Goal: Answer question/provide support: Share knowledge or assist other users

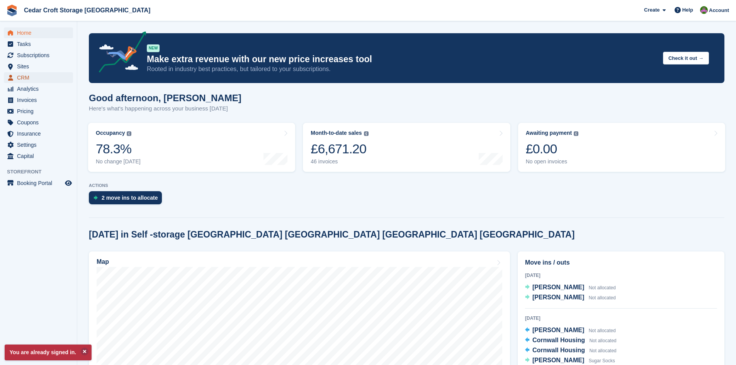
click at [22, 78] on span "CRM" at bounding box center [40, 77] width 46 height 11
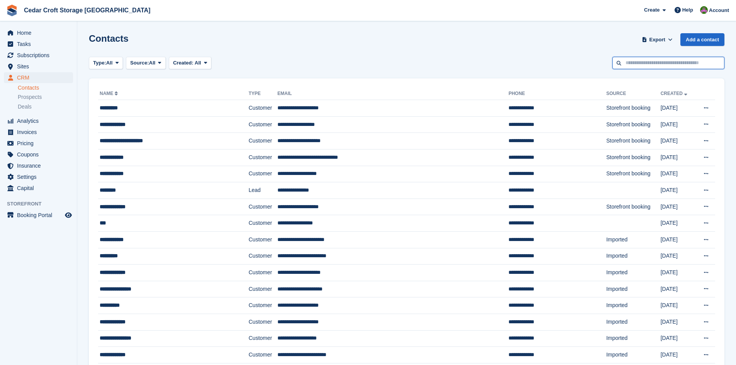
click at [642, 65] on input "text" at bounding box center [668, 63] width 112 height 13
type input "***"
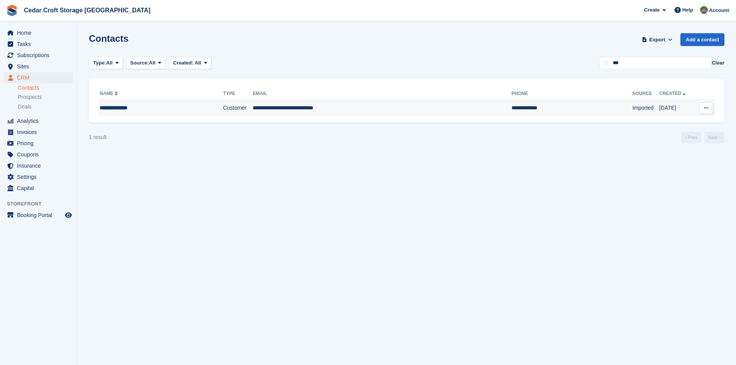
click at [185, 110] on div "**********" at bounding box center [149, 108] width 98 height 8
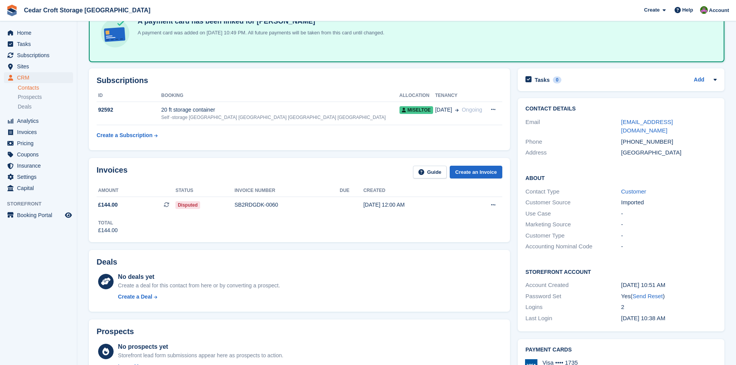
scroll to position [77, 0]
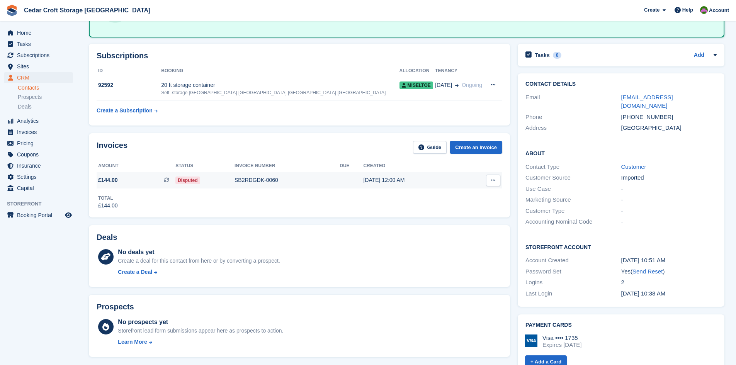
click at [187, 181] on span "Disputed" at bounding box center [187, 181] width 24 height 8
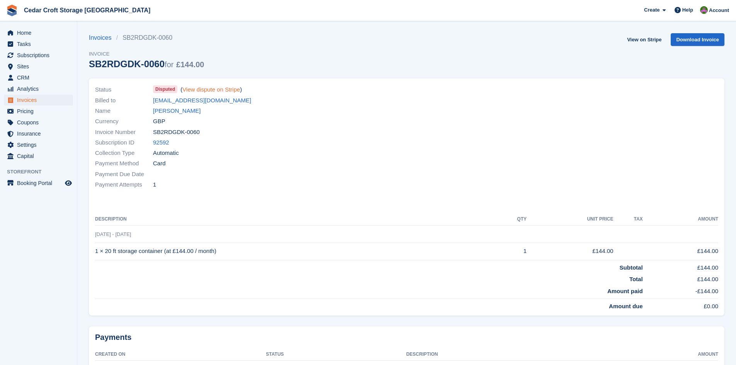
click at [210, 91] on link "View dispute on Stripe" at bounding box center [211, 89] width 58 height 7
click at [165, 91] on span "Disputed" at bounding box center [165, 89] width 24 height 8
click at [644, 38] on link "View on Stripe" at bounding box center [644, 39] width 41 height 13
click at [687, 12] on span "Help" at bounding box center [687, 10] width 11 height 8
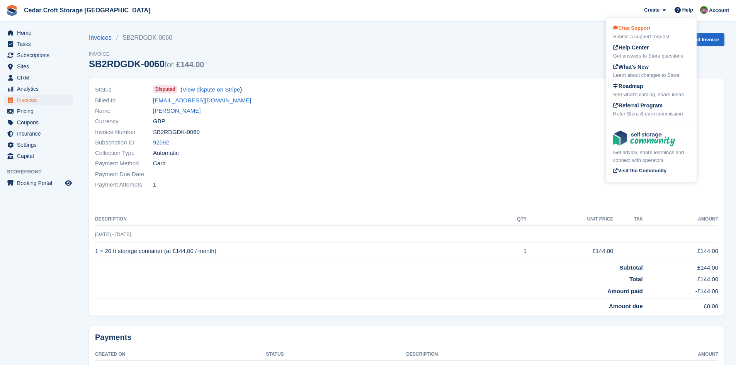
click at [641, 32] on div "Chat Support Submit a support request" at bounding box center [651, 32] width 76 height 16
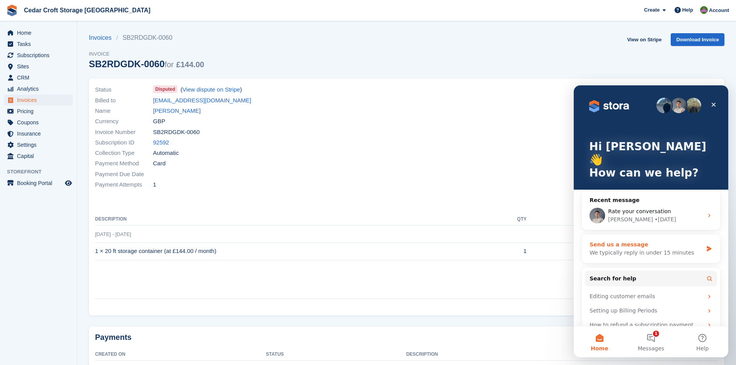
click at [637, 249] on div "We typically reply in under 15 minutes" at bounding box center [646, 253] width 113 height 8
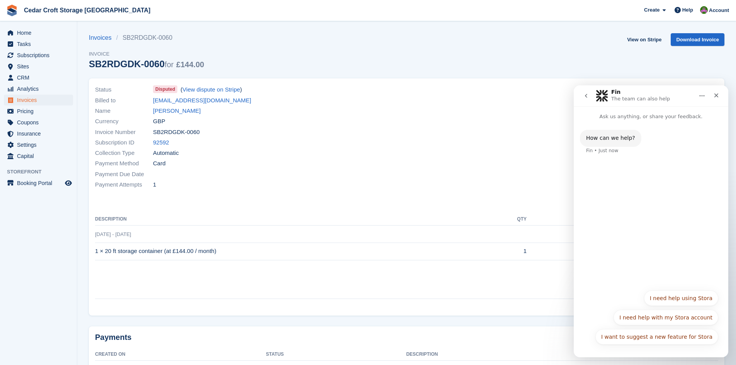
click at [602, 350] on div "I want to suggest a new feature for Stora I need help using Stora I need help w…" at bounding box center [651, 318] width 155 height 65
click at [628, 296] on div "I want to suggest a new feature for Stora I need help using Stora I need help w…" at bounding box center [651, 320] width 134 height 58
click at [669, 321] on button "I need help with my Stora account" at bounding box center [666, 317] width 105 height 15
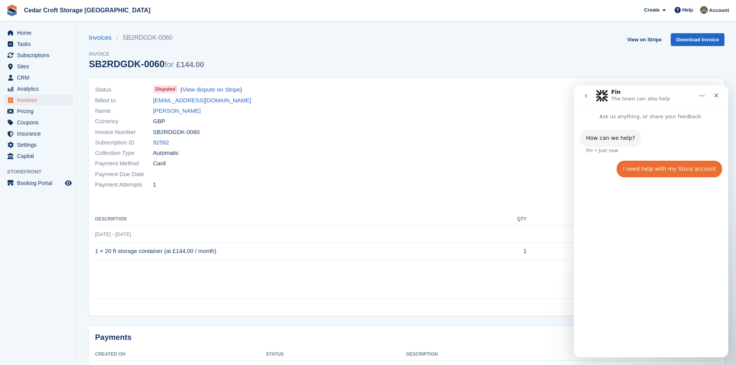
click at [643, 344] on div "How can we help? Fin • Just now I need help with my Stora account • Just now" at bounding box center [651, 236] width 155 height 230
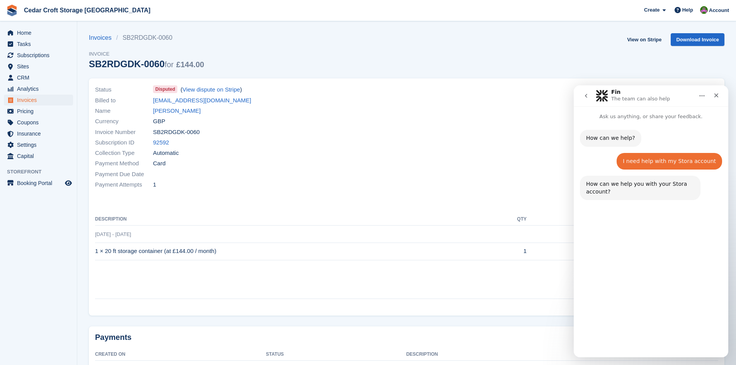
click at [693, 338] on button "Other account help" at bounding box center [687, 336] width 64 height 15
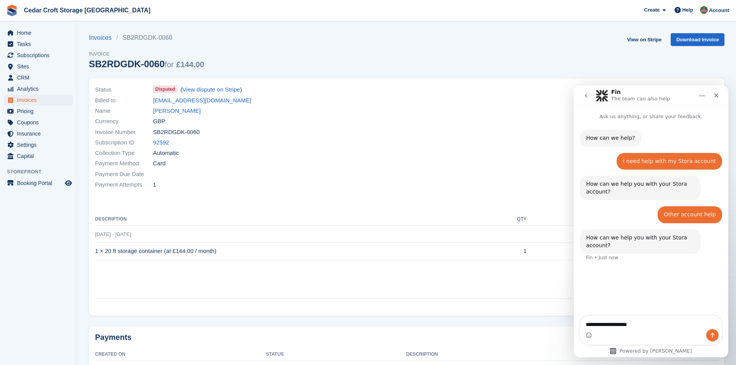
click at [616, 324] on textarea "**********" at bounding box center [650, 322] width 141 height 13
click at [666, 326] on textarea "**********" at bounding box center [650, 322] width 141 height 13
type textarea "**********"
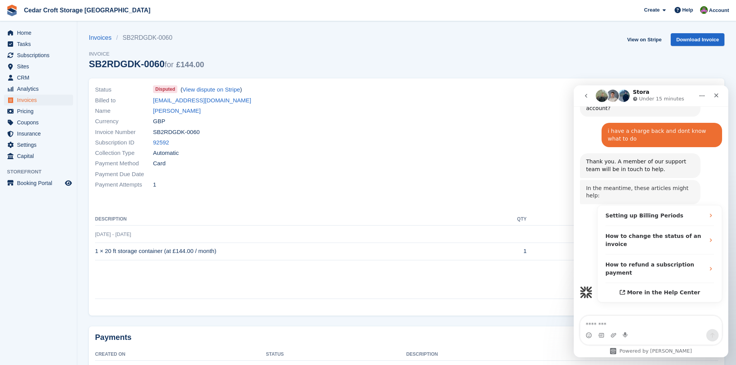
scroll to position [137, 0]
click at [23, 77] on span "CRM" at bounding box center [40, 77] width 46 height 11
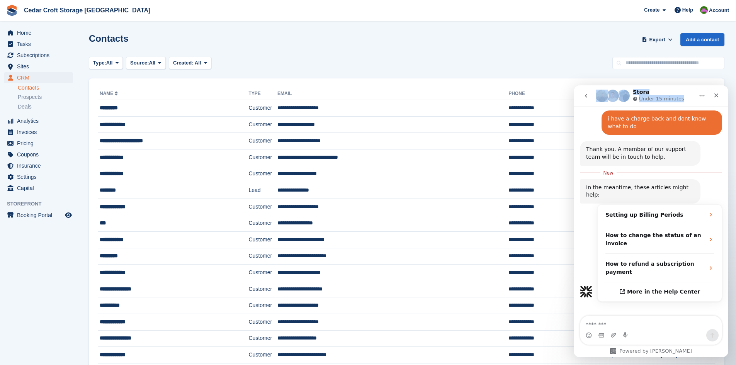
drag, startPoint x: 680, startPoint y: 91, endPoint x: 474, endPoint y: 68, distance: 208.1
click at [574, 85] on html "Stora Under 15 minutes Ask us anything, or share your feedback. How can we help…" at bounding box center [651, 221] width 155 height 272
click at [683, 92] on div "Stora Under 15 minutes" at bounding box center [645, 96] width 98 height 14
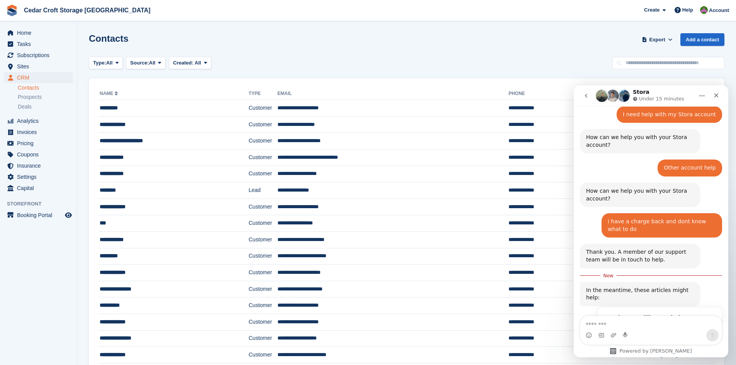
scroll to position [20, 0]
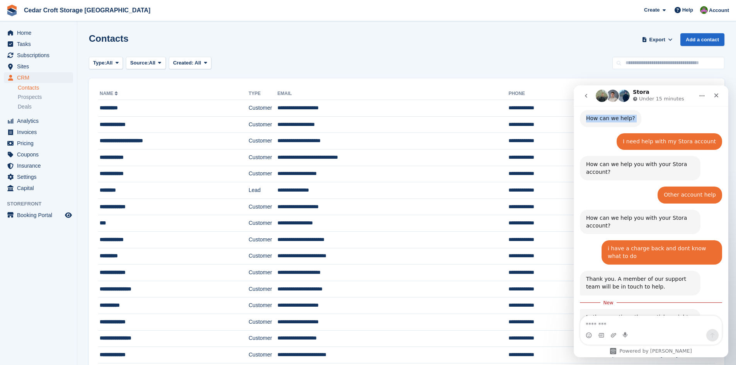
drag, startPoint x: 690, startPoint y: 103, endPoint x: 680, endPoint y: 104, distance: 10.1
click at [680, 110] on div "Stora Under 15 minutes Ask us anything, or share your feedback. How can we help…" at bounding box center [651, 221] width 155 height 272
click at [683, 92] on div "Stora Under 15 minutes" at bounding box center [645, 96] width 98 height 14
click at [636, 60] on input "text" at bounding box center [668, 63] width 112 height 13
type input "***"
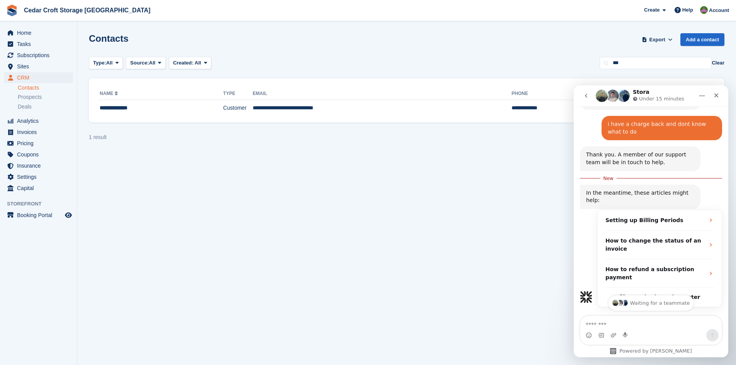
scroll to position [150, 0]
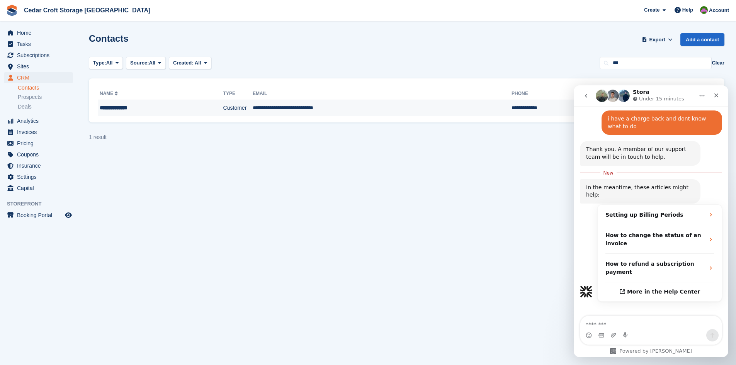
click at [136, 109] on div "**********" at bounding box center [149, 108] width 98 height 8
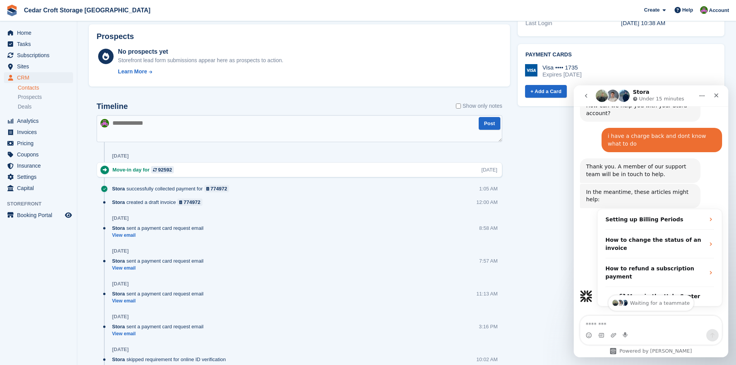
scroll to position [137, 0]
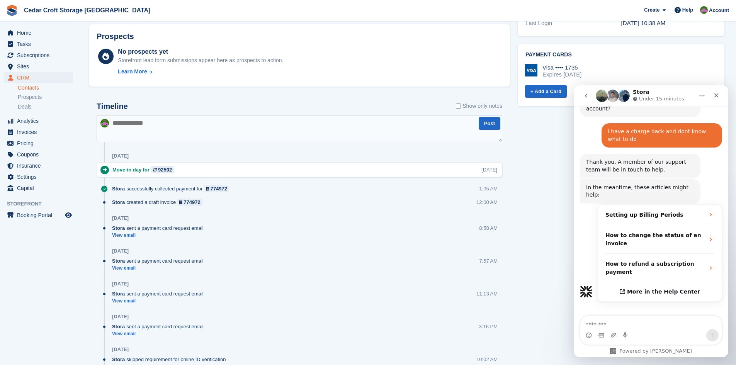
drag, startPoint x: 726, startPoint y: 219, endPoint x: 1307, endPoint y: 401, distance: 608.7
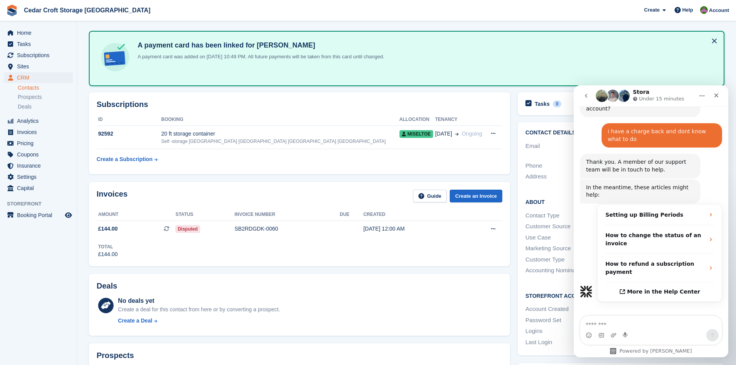
scroll to position [0, 0]
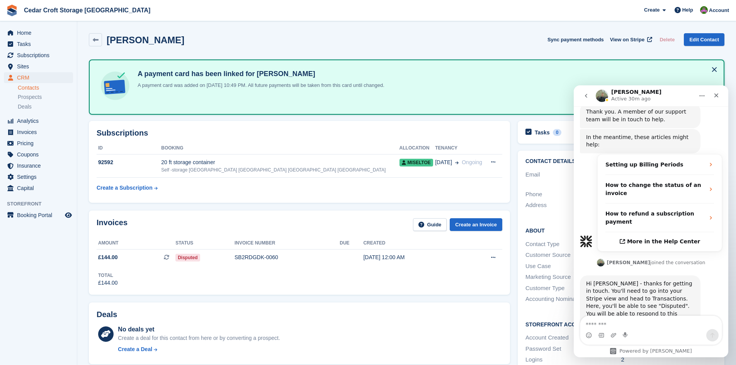
scroll to position [194, 0]
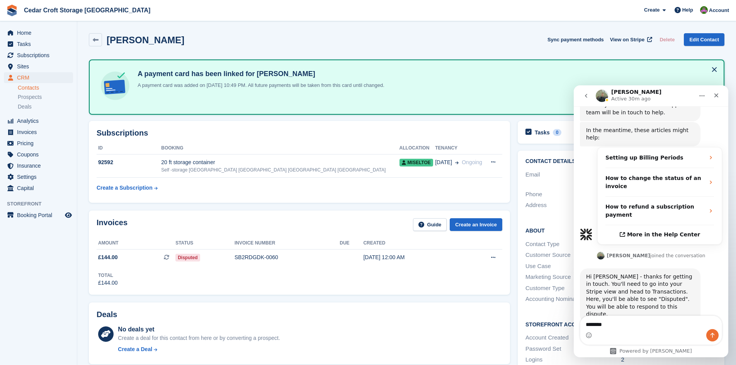
type textarea "*********"
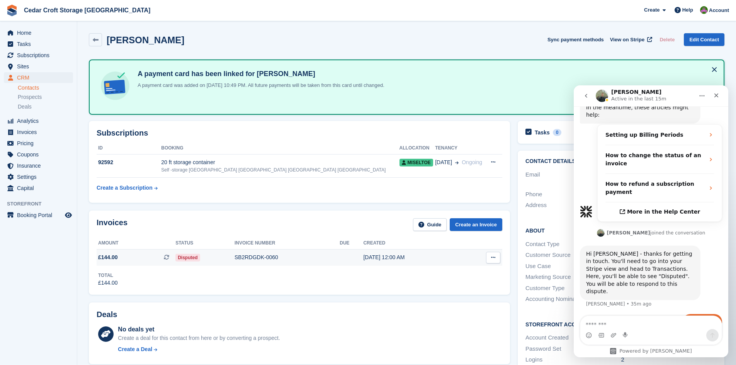
click at [209, 260] on div "Disputed" at bounding box center [204, 257] width 59 height 8
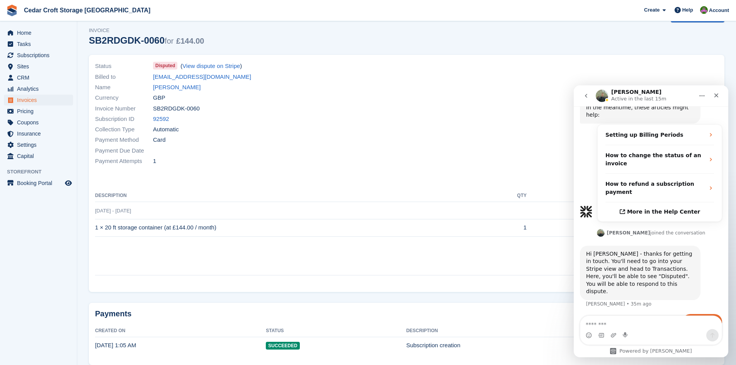
scroll to position [49, 0]
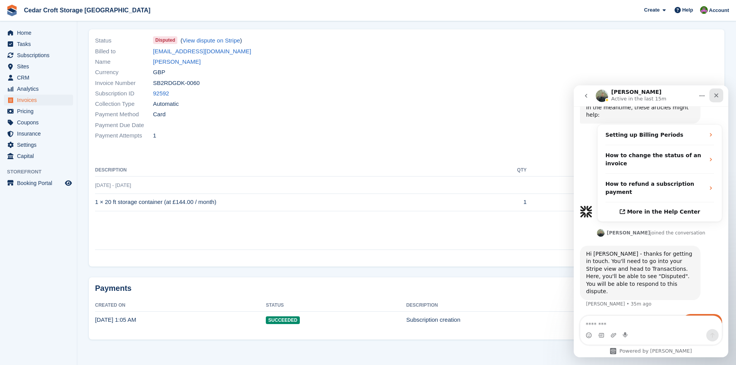
click at [719, 96] on icon "Close" at bounding box center [716, 95] width 6 height 6
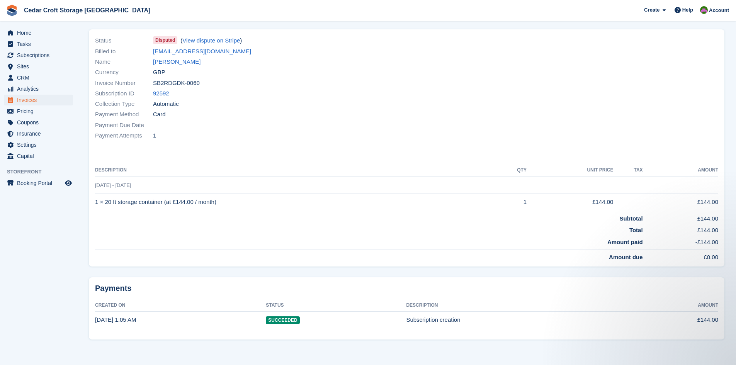
scroll to position [217, 0]
click at [118, 318] on time "[DATE] 1:05 AM" at bounding box center [115, 319] width 41 height 7
click at [153, 240] on td "Amount paid" at bounding box center [369, 242] width 548 height 15
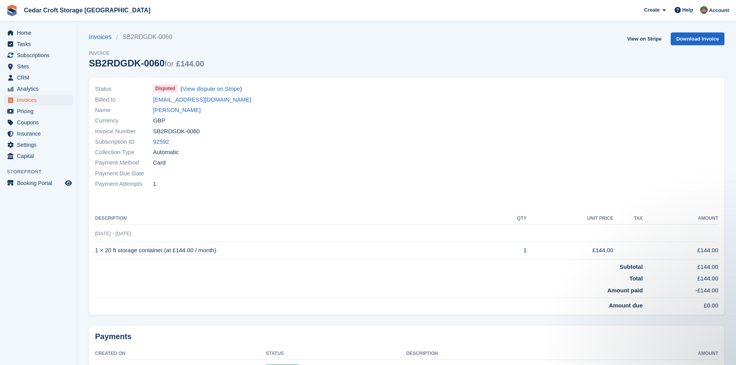
scroll to position [0, 0]
click at [694, 41] on link "Download Invoice" at bounding box center [698, 39] width 54 height 13
